Goal: Find contact information: Find contact information

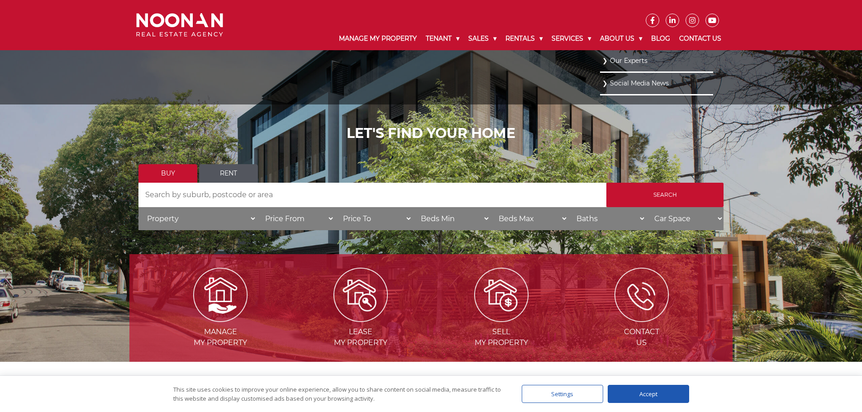
click at [633, 58] on link "Our Experts" at bounding box center [656, 61] width 109 height 12
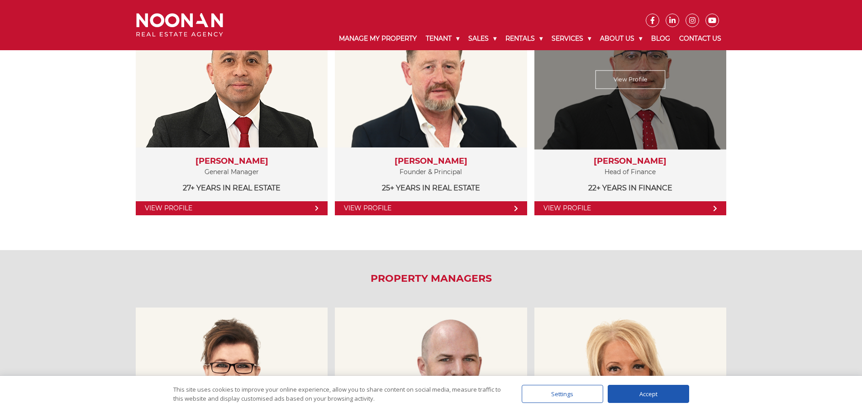
scroll to position [91, 0]
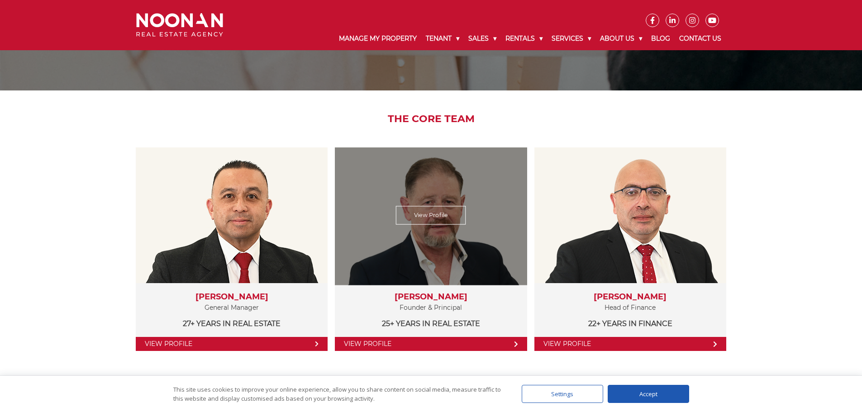
click at [439, 213] on link "View Profile" at bounding box center [431, 215] width 70 height 19
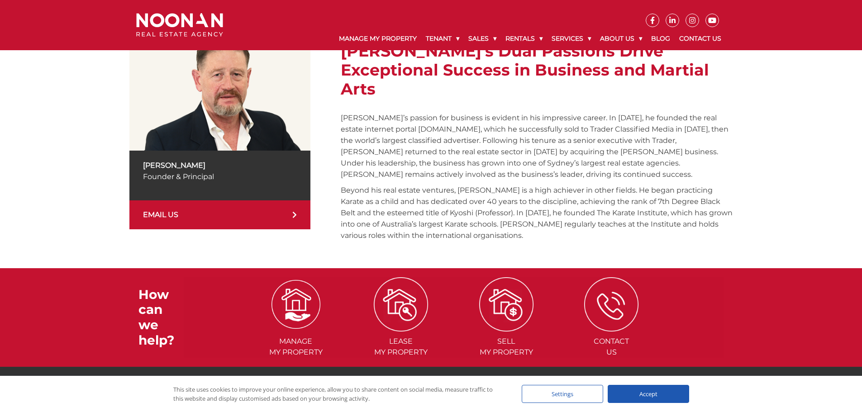
scroll to position [255, 0]
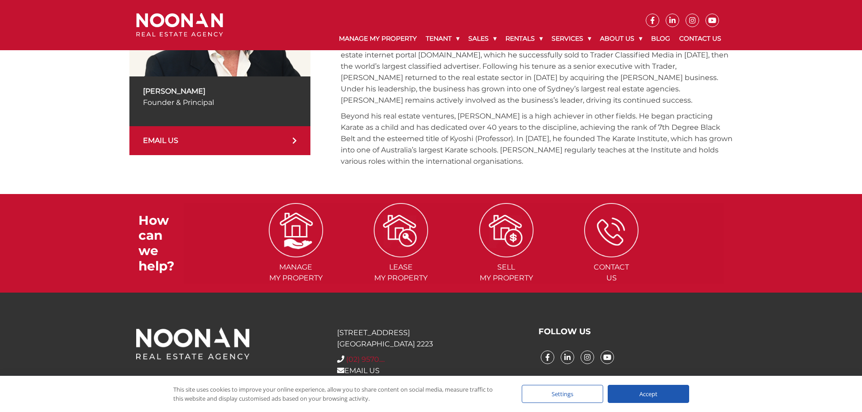
click at [368, 355] on span "(02) 9570...." at bounding box center [365, 359] width 38 height 9
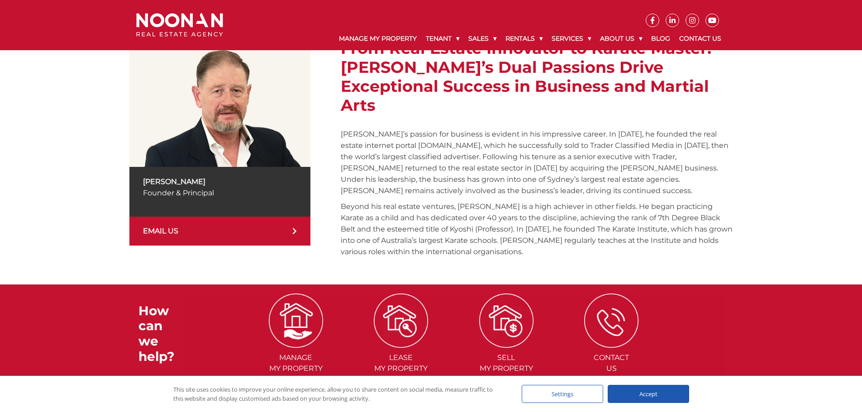
scroll to position [119, 0]
